Goal: Task Accomplishment & Management: Use online tool/utility

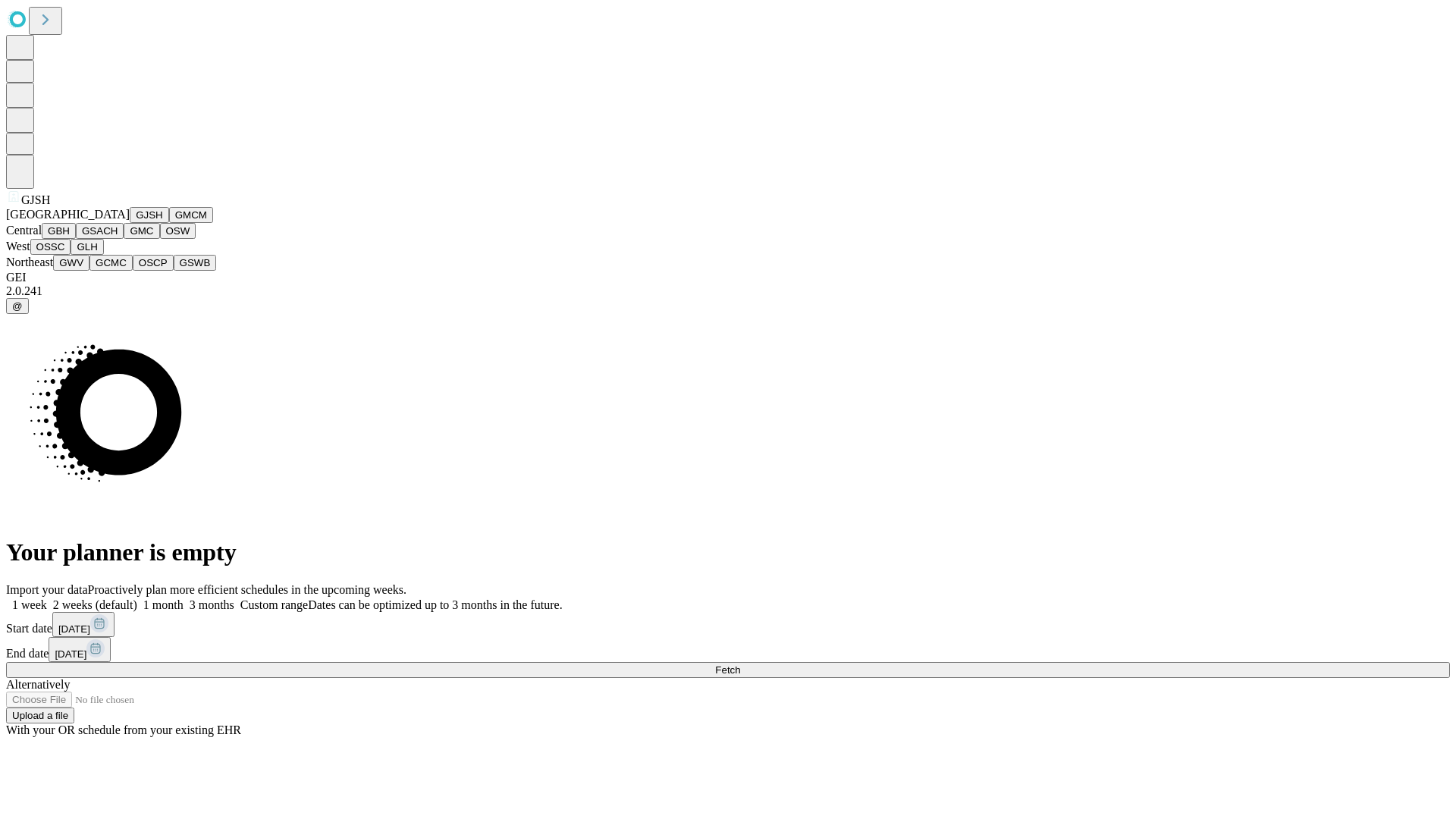
click at [130, 223] on button "GJSH" at bounding box center [149, 215] width 40 height 16
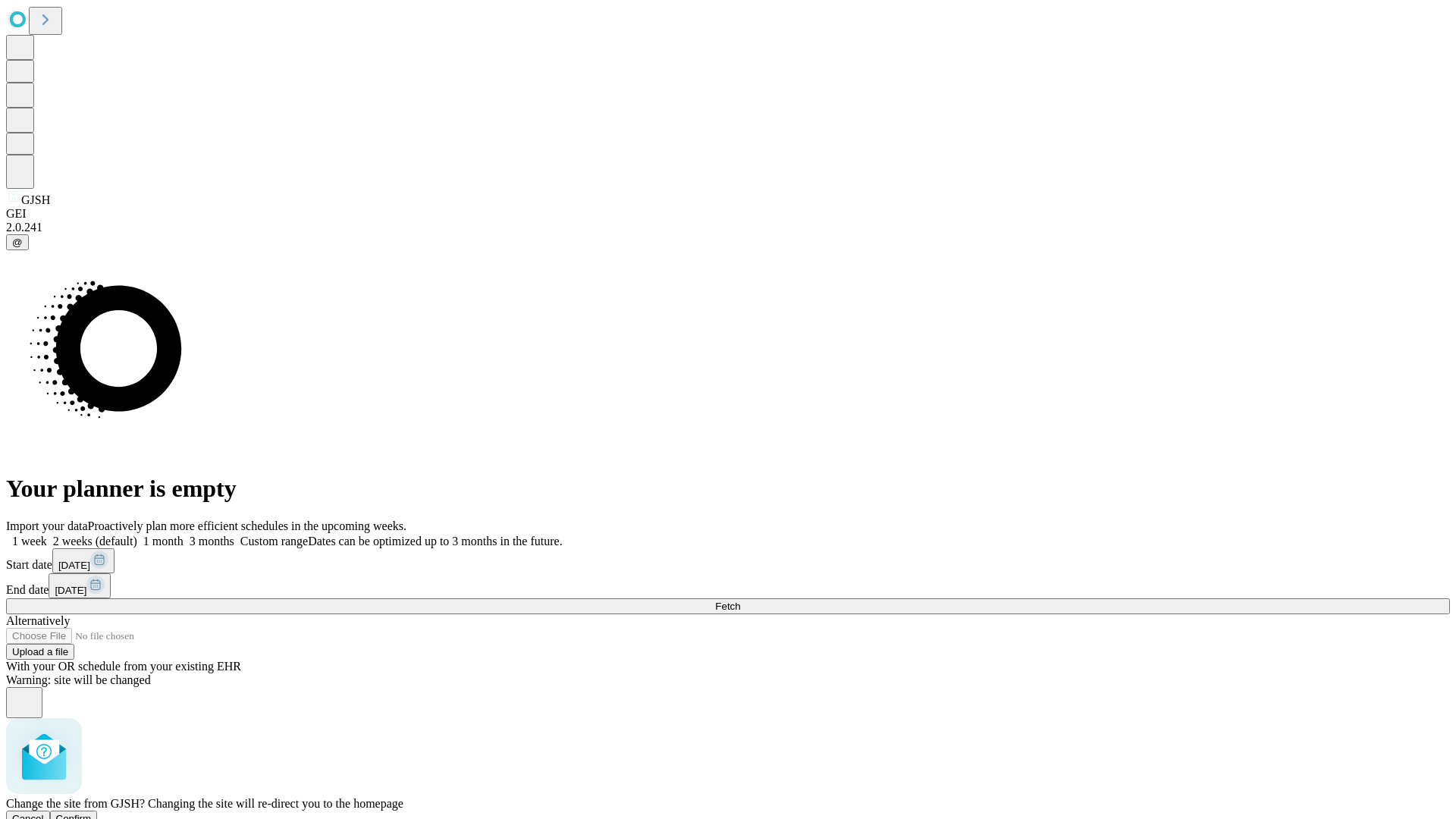
click at [92, 813] on span "Confirm" at bounding box center [73, 818] width 35 height 11
click at [137, 534] on label "2 weeks (default)" at bounding box center [92, 540] width 90 height 13
click at [740, 601] on span "Fetch" at bounding box center [727, 606] width 25 height 11
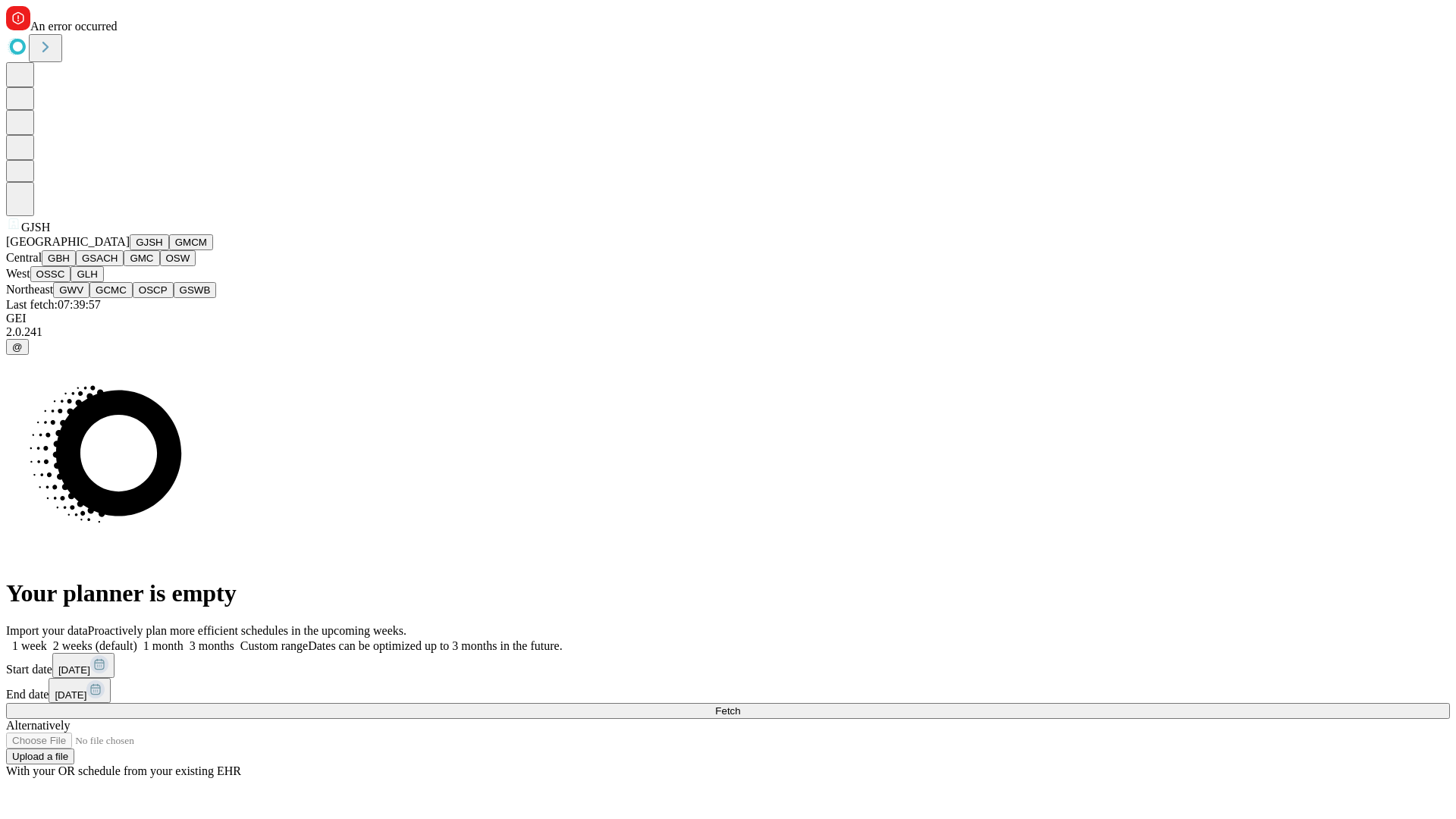
click at [169, 250] on button "GMCM" at bounding box center [191, 242] width 44 height 16
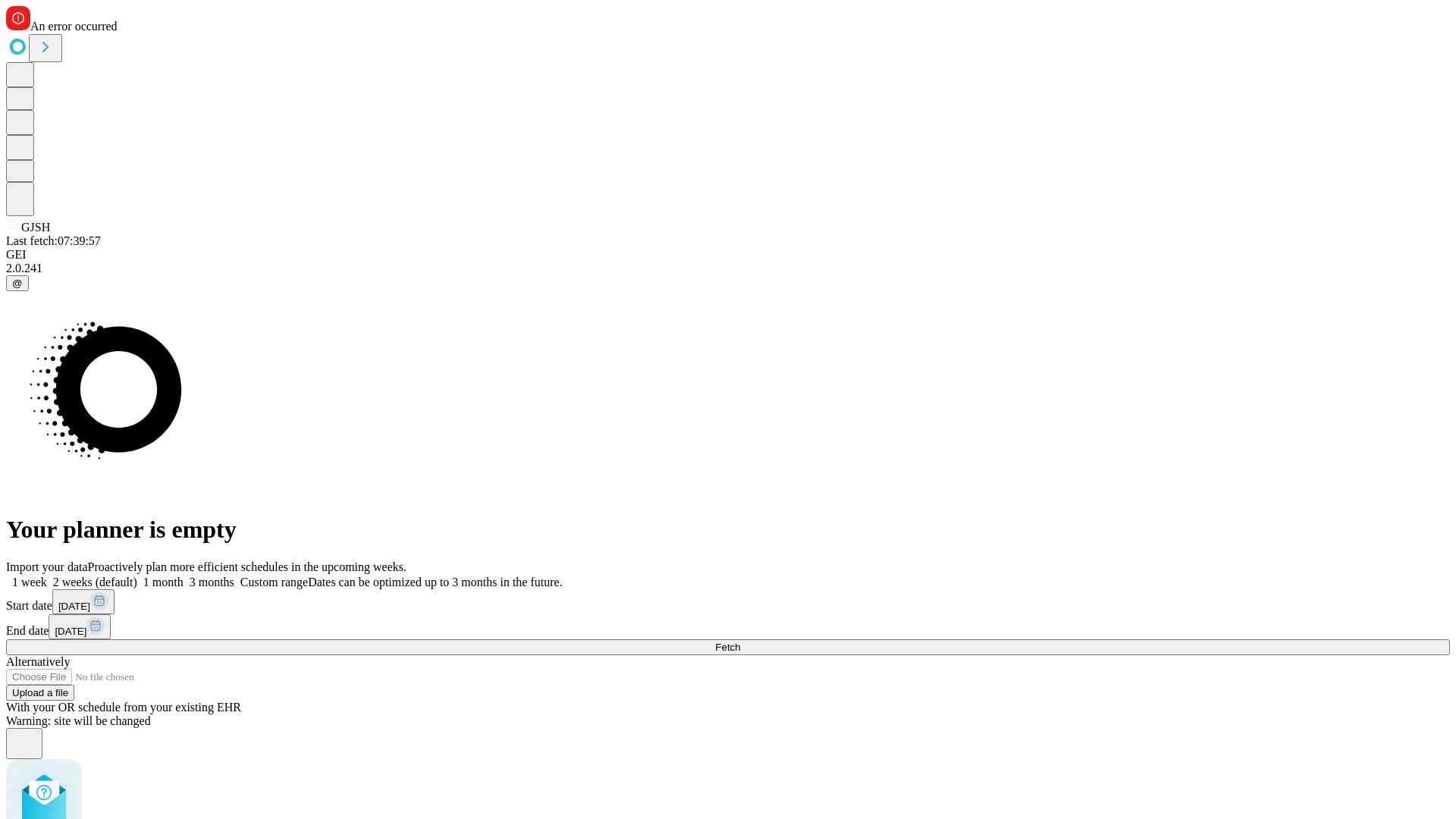
click at [137, 576] on label "2 weeks (default)" at bounding box center [92, 582] width 90 height 13
click at [740, 641] on span "Fetch" at bounding box center [727, 647] width 25 height 11
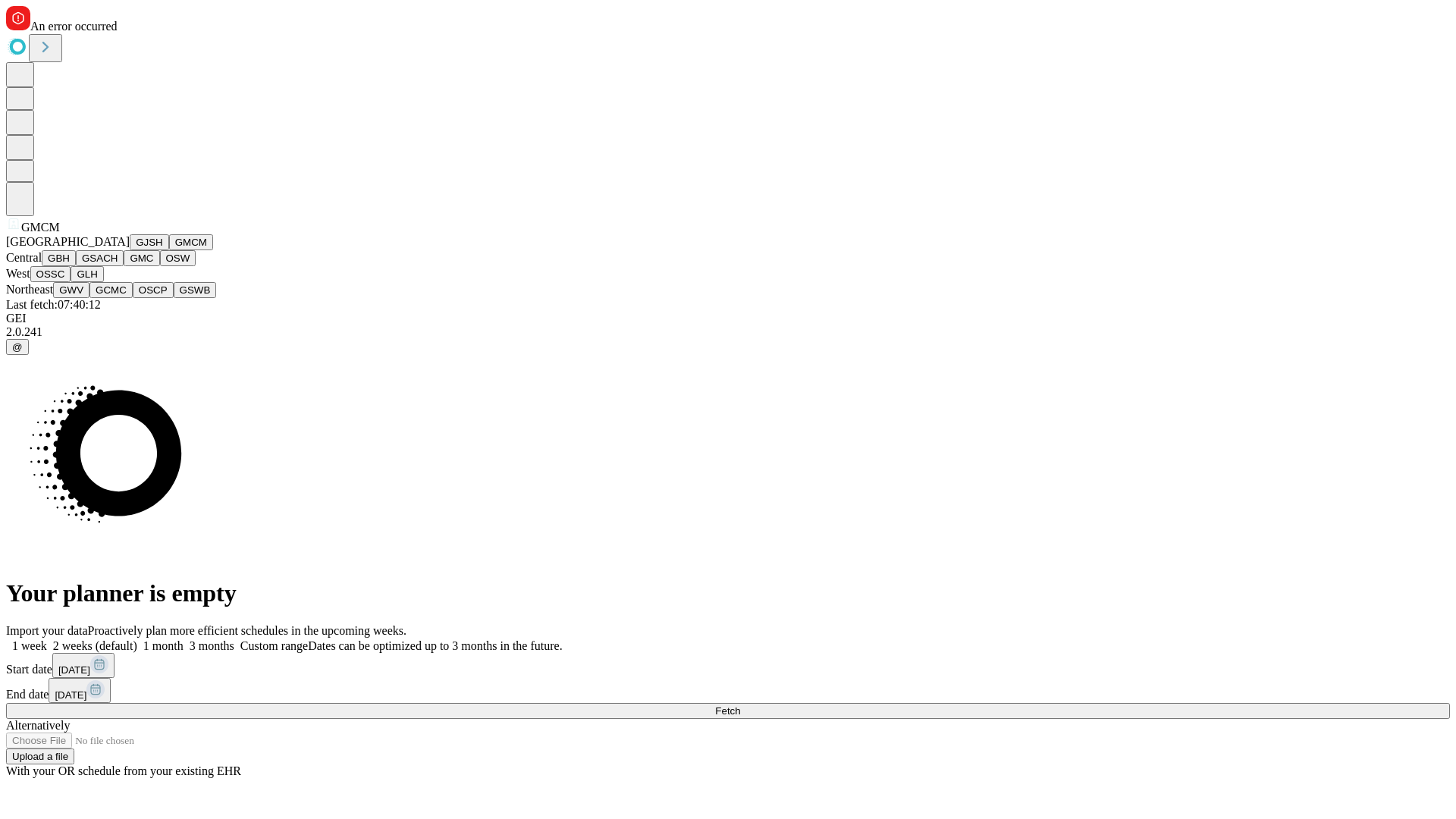
click at [76, 266] on button "GBH" at bounding box center [58, 258] width 34 height 16
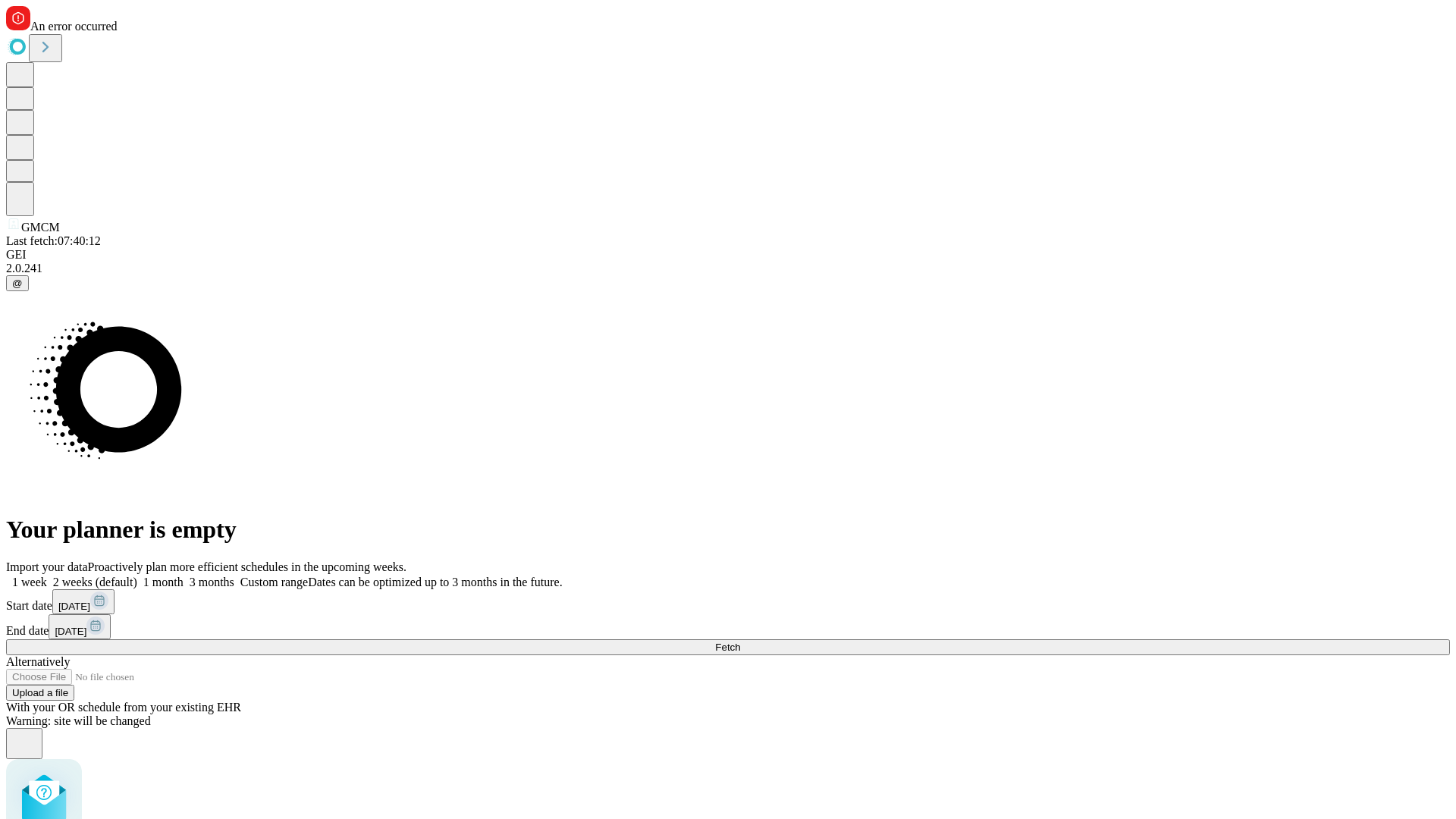
click at [137, 576] on label "2 weeks (default)" at bounding box center [92, 582] width 90 height 13
click at [740, 641] on span "Fetch" at bounding box center [727, 647] width 25 height 11
click at [137, 576] on label "2 weeks (default)" at bounding box center [92, 582] width 90 height 13
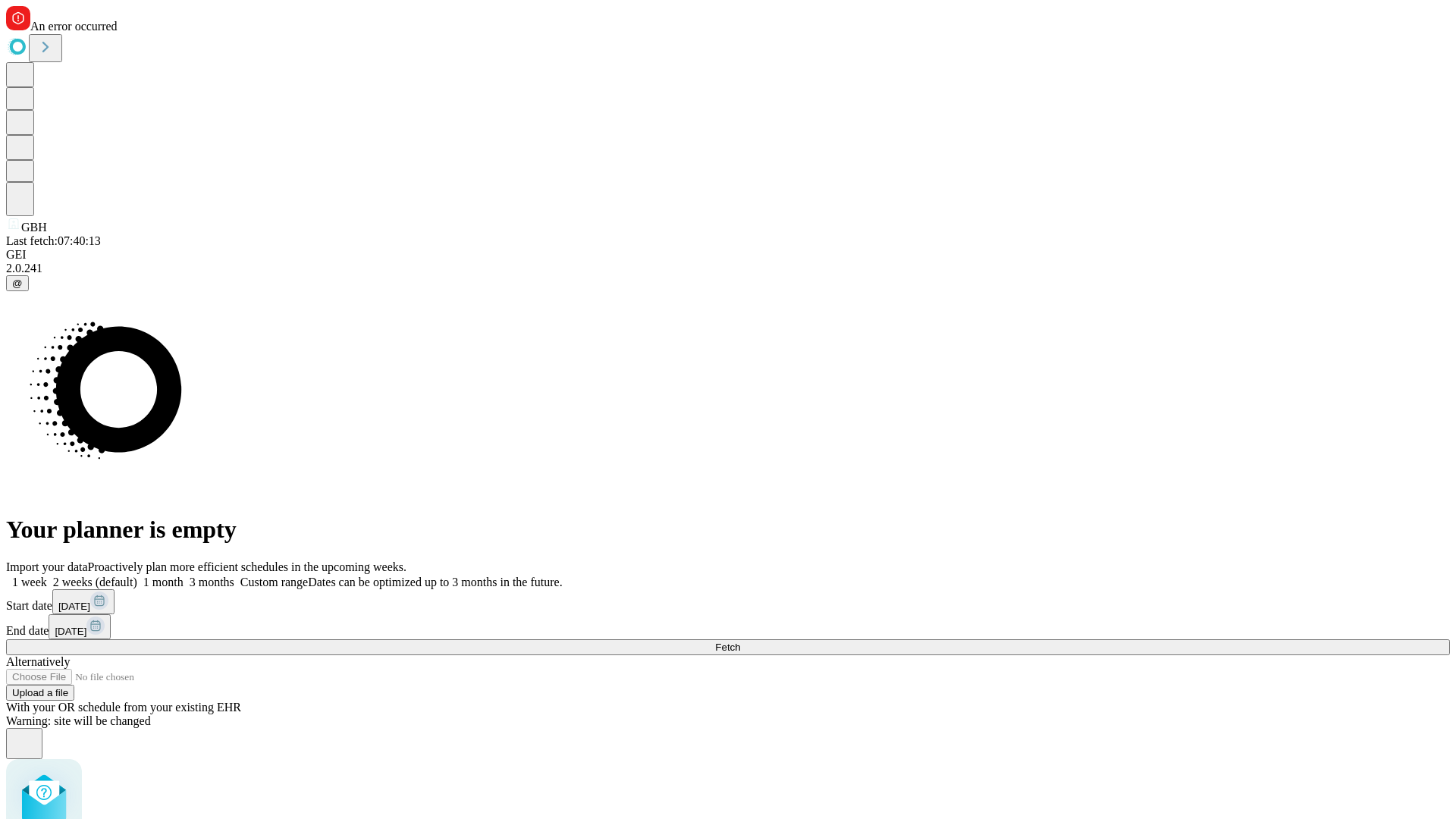
click at [740, 641] on span "Fetch" at bounding box center [727, 647] width 25 height 11
click at [137, 576] on label "2 weeks (default)" at bounding box center [92, 582] width 90 height 13
click at [740, 641] on span "Fetch" at bounding box center [727, 647] width 25 height 11
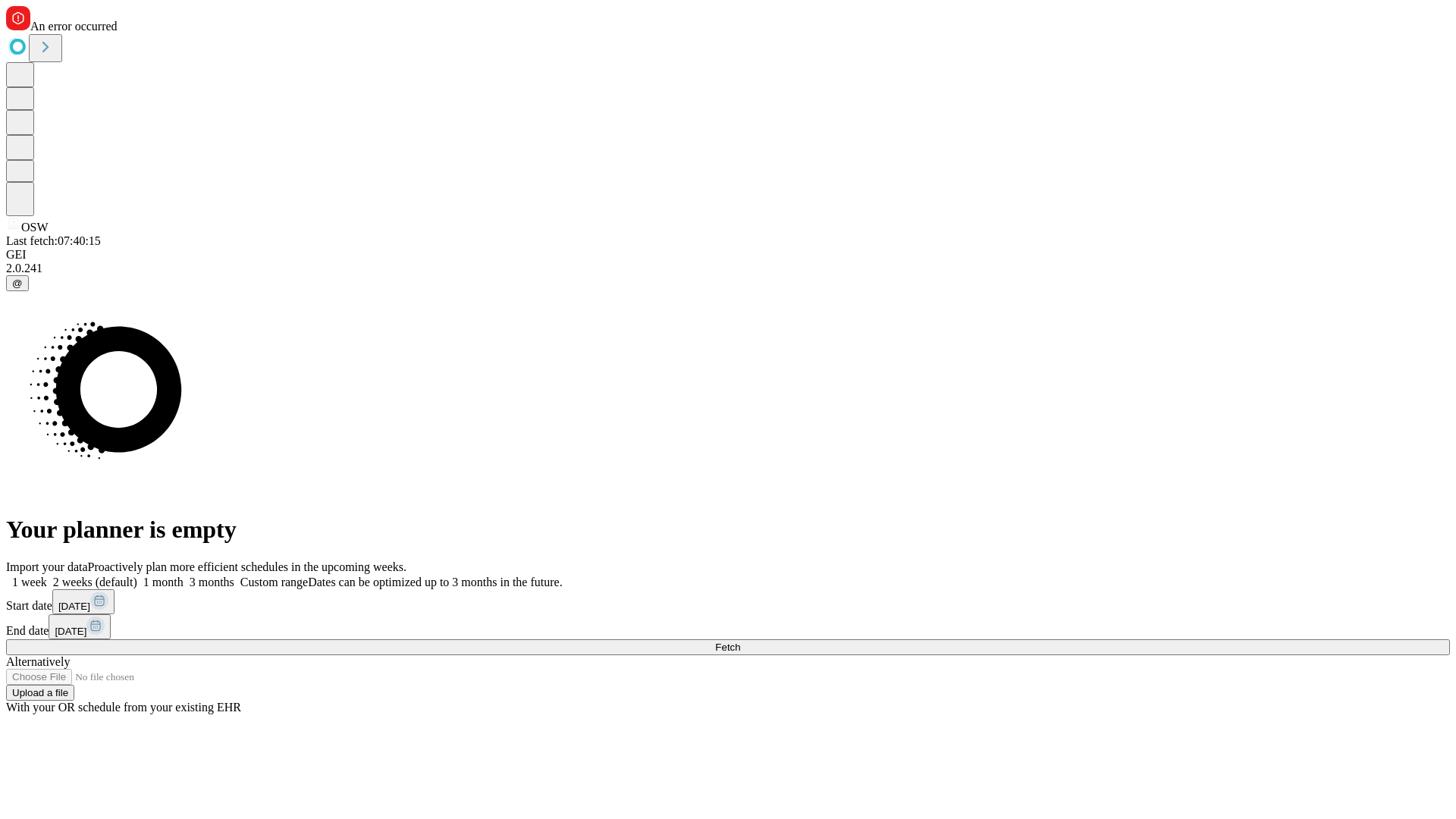
click at [137, 576] on label "2 weeks (default)" at bounding box center [92, 582] width 90 height 13
click at [740, 641] on span "Fetch" at bounding box center [727, 647] width 25 height 11
click at [137, 576] on label "2 weeks (default)" at bounding box center [92, 582] width 90 height 13
click at [740, 641] on span "Fetch" at bounding box center [727, 647] width 25 height 11
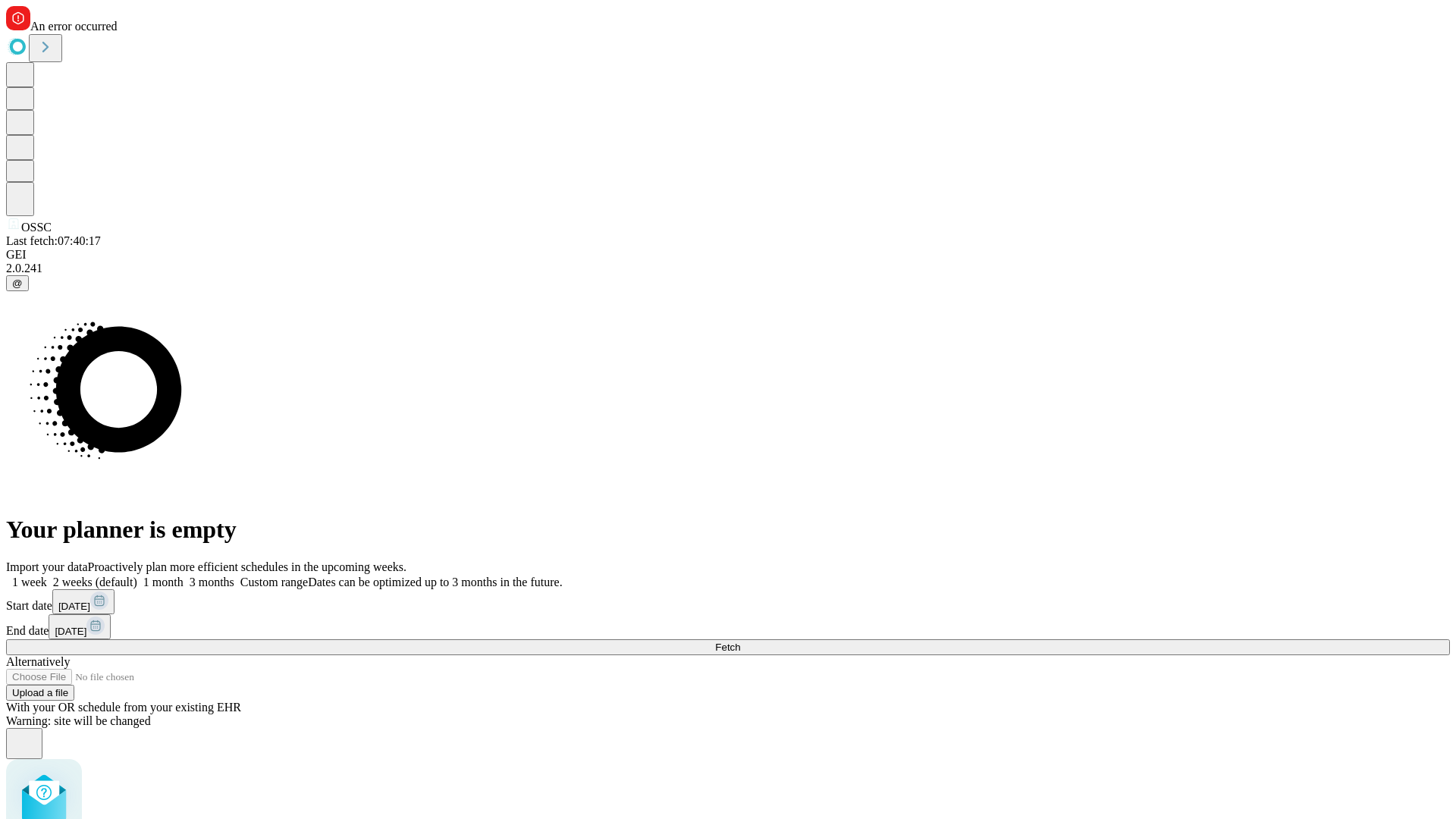
click at [137, 576] on label "2 weeks (default)" at bounding box center [92, 582] width 90 height 13
click at [740, 641] on span "Fetch" at bounding box center [727, 647] width 25 height 11
click at [137, 576] on label "2 weeks (default)" at bounding box center [92, 582] width 90 height 13
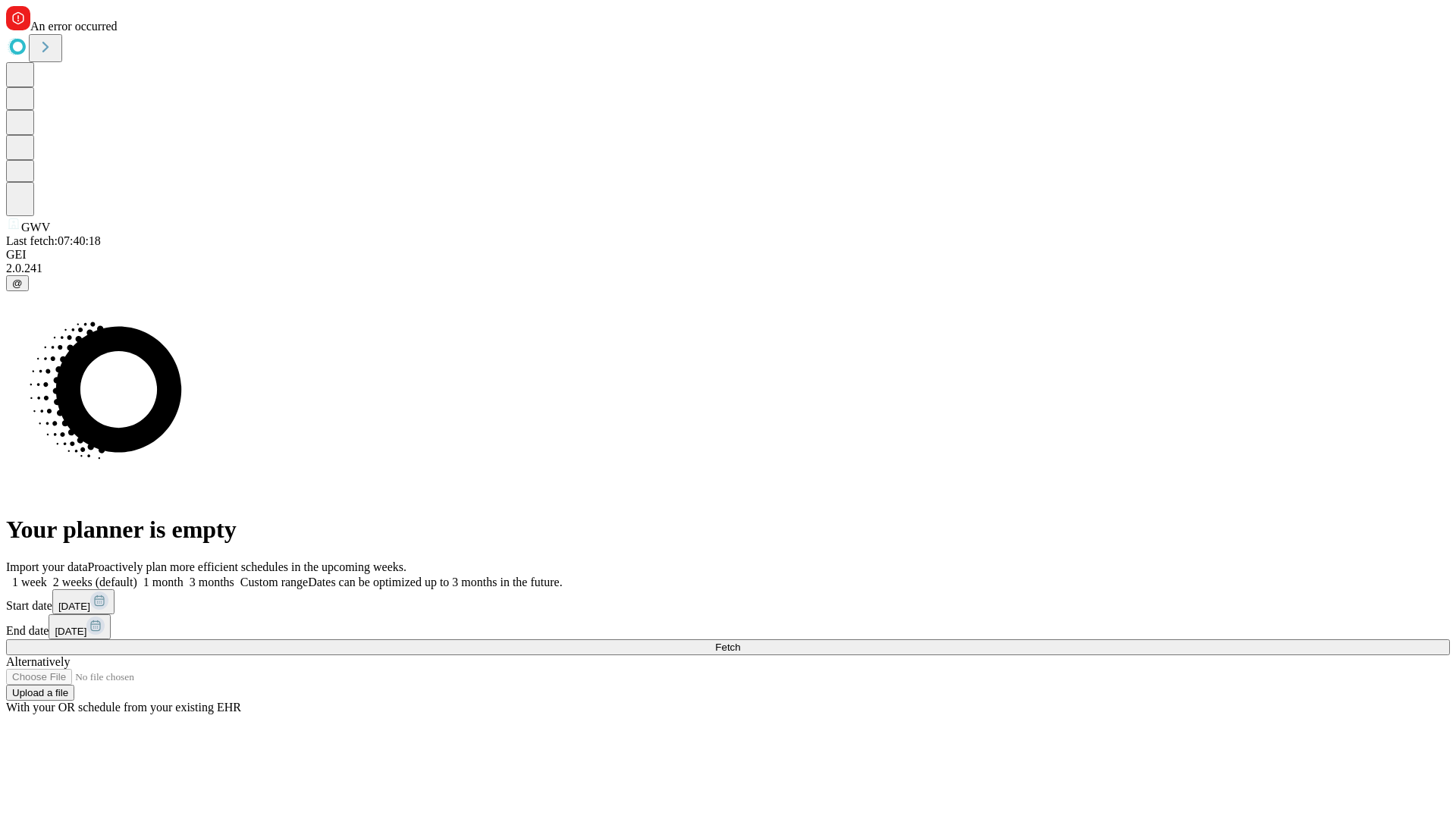
click at [740, 641] on span "Fetch" at bounding box center [727, 647] width 25 height 11
click at [137, 576] on label "2 weeks (default)" at bounding box center [92, 582] width 90 height 13
click at [740, 641] on span "Fetch" at bounding box center [727, 647] width 25 height 11
